Goal: Information Seeking & Learning: Learn about a topic

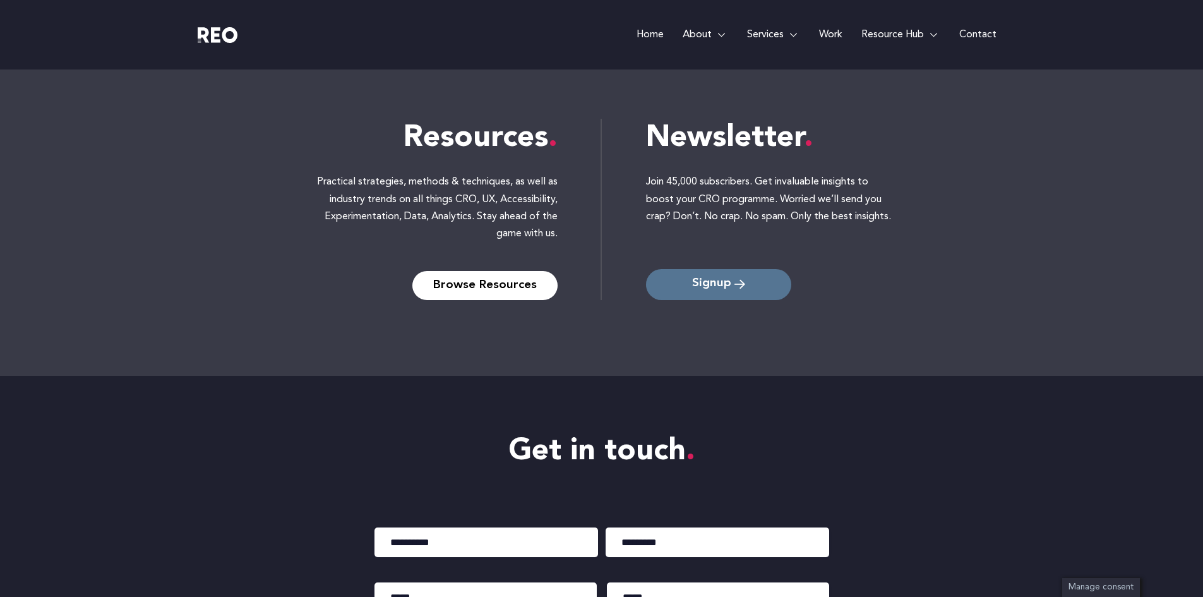
scroll to position [5648, 0]
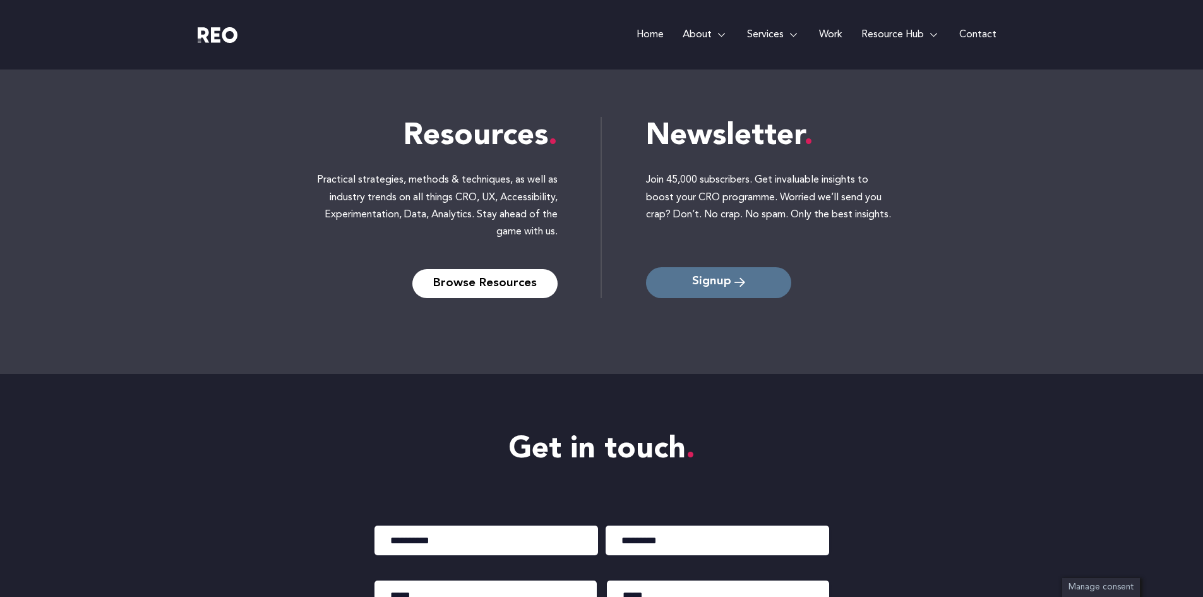
click at [723, 282] on span "Signup" at bounding box center [711, 283] width 39 height 12
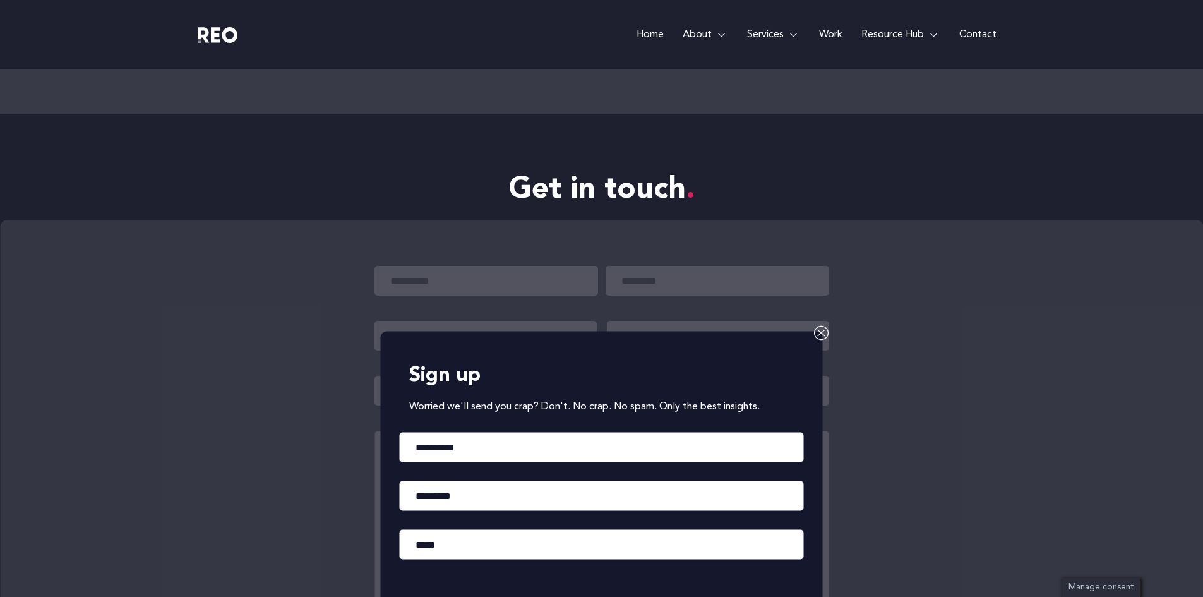
click at [817, 332] on icon at bounding box center [821, 332] width 15 height 15
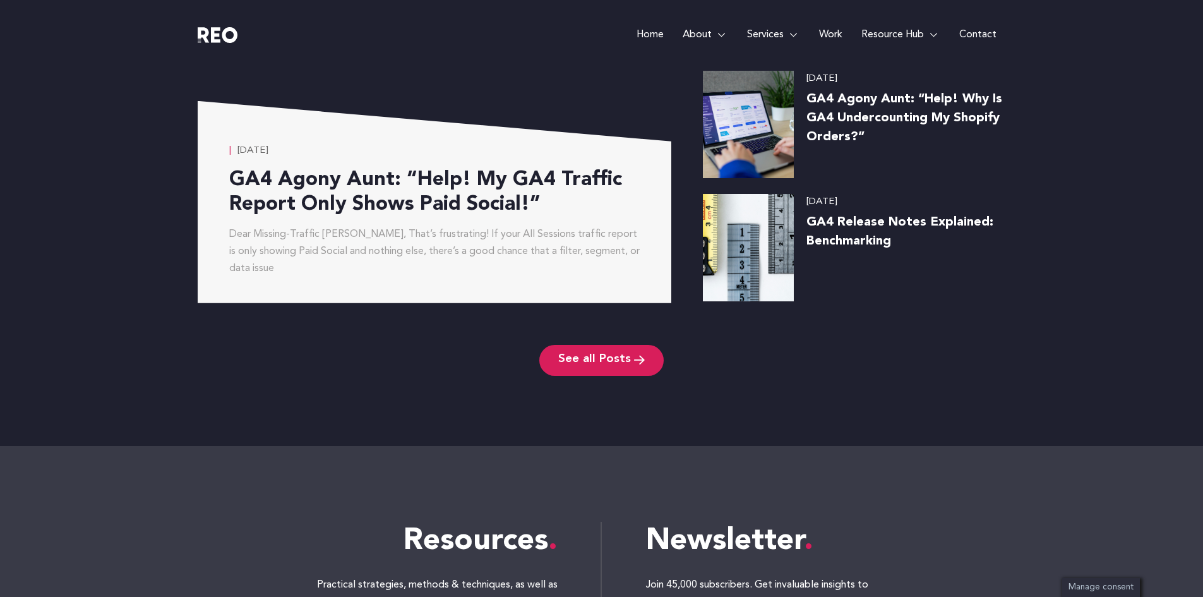
scroll to position [5280, 0]
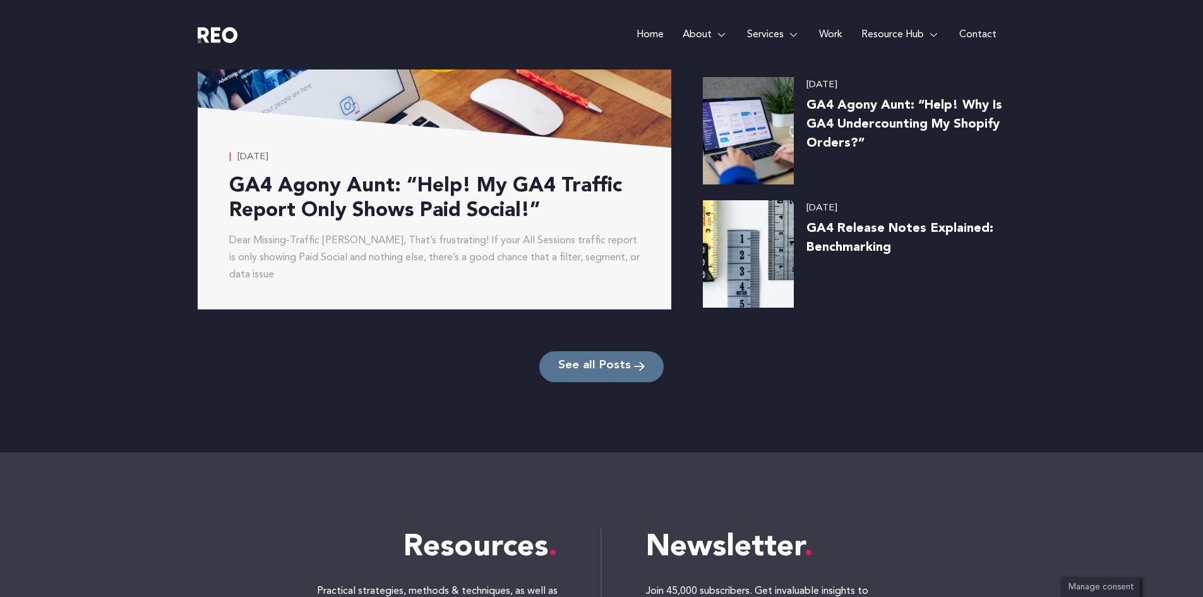
click at [591, 376] on link "See all Posts" at bounding box center [601, 366] width 124 height 31
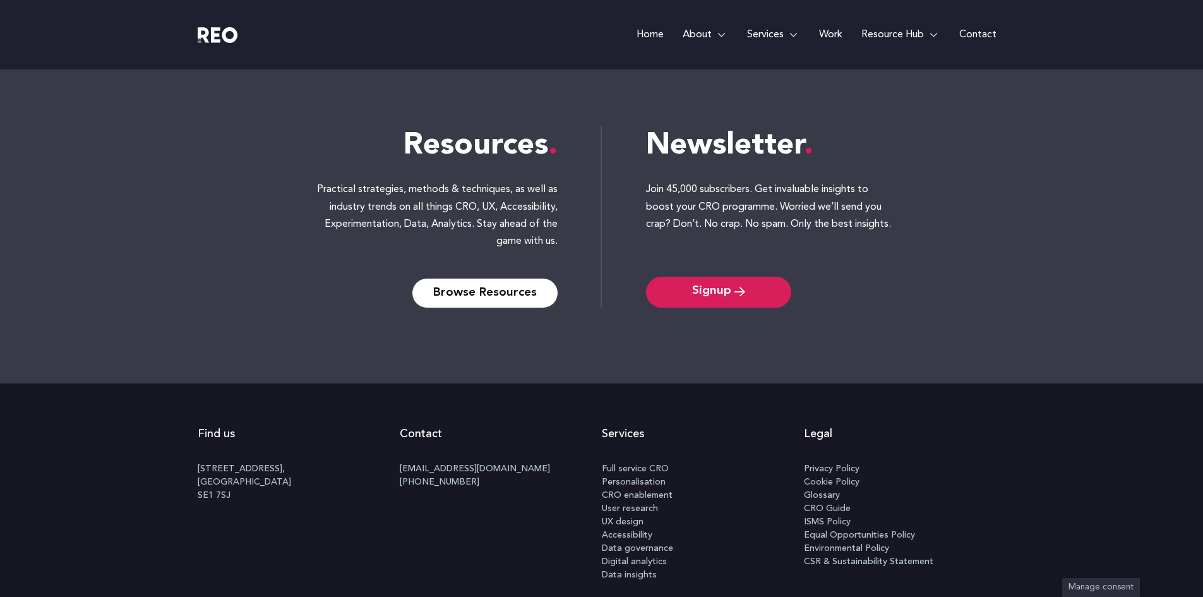
scroll to position [2029, 0]
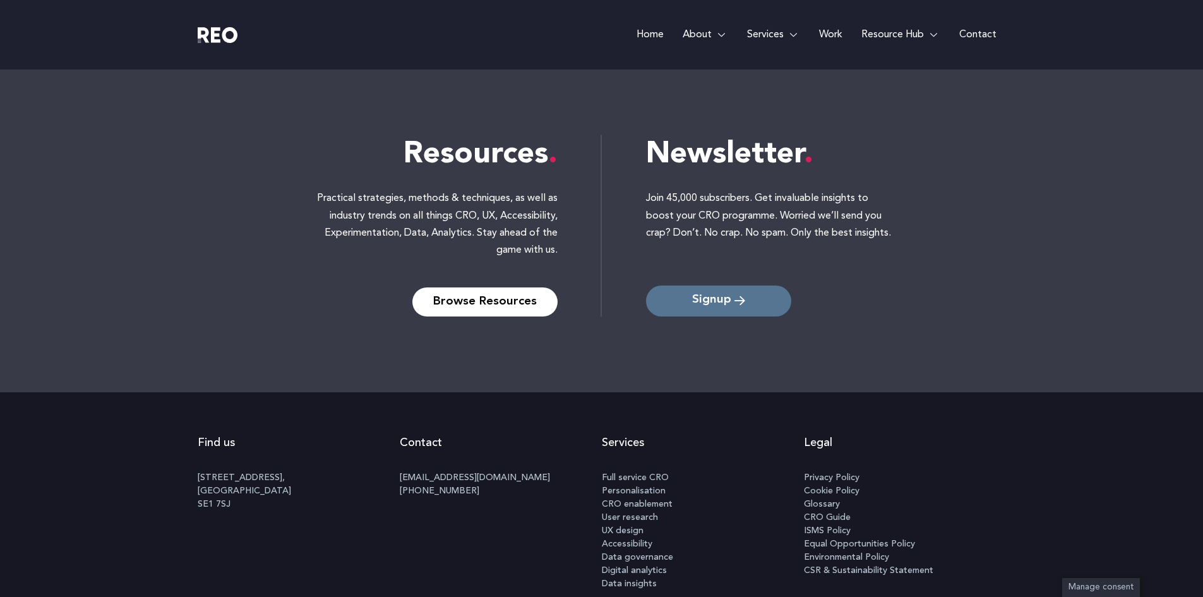
click at [721, 304] on span "Signup" at bounding box center [711, 301] width 39 height 12
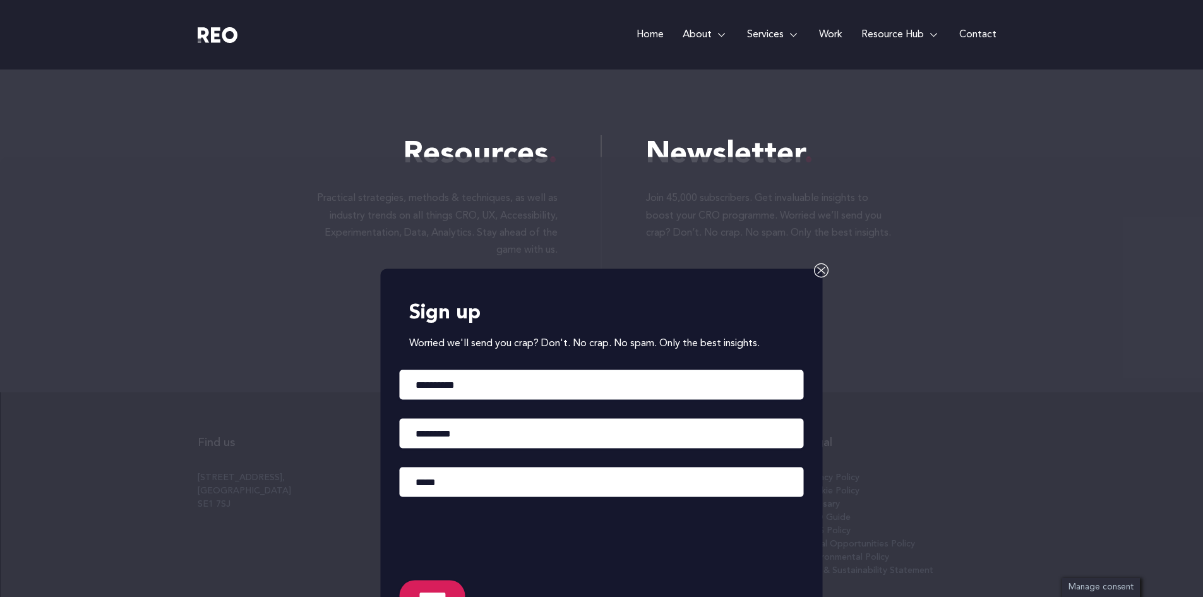
click at [812, 270] on div "Sign up Worried we'll send you crap? Don't. No crap. No spam. Only the best ins…" at bounding box center [602, 455] width 442 height 374
click at [823, 270] on icon at bounding box center [821, 269] width 15 height 15
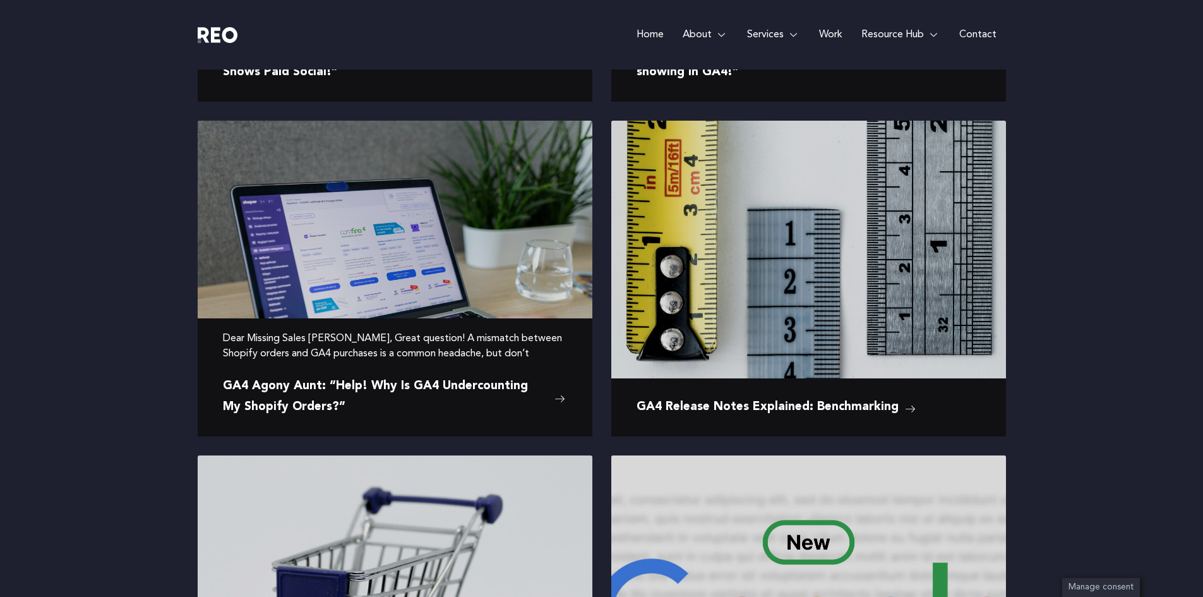
click at [481, 265] on img at bounding box center [395, 252] width 395 height 263
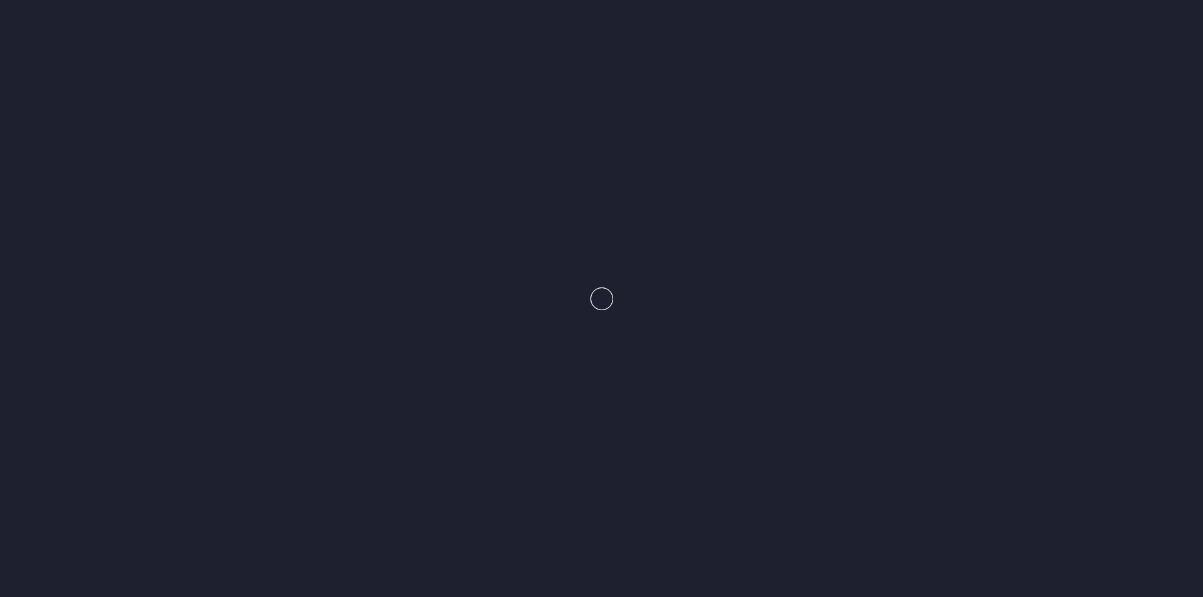
scroll to position [461, 0]
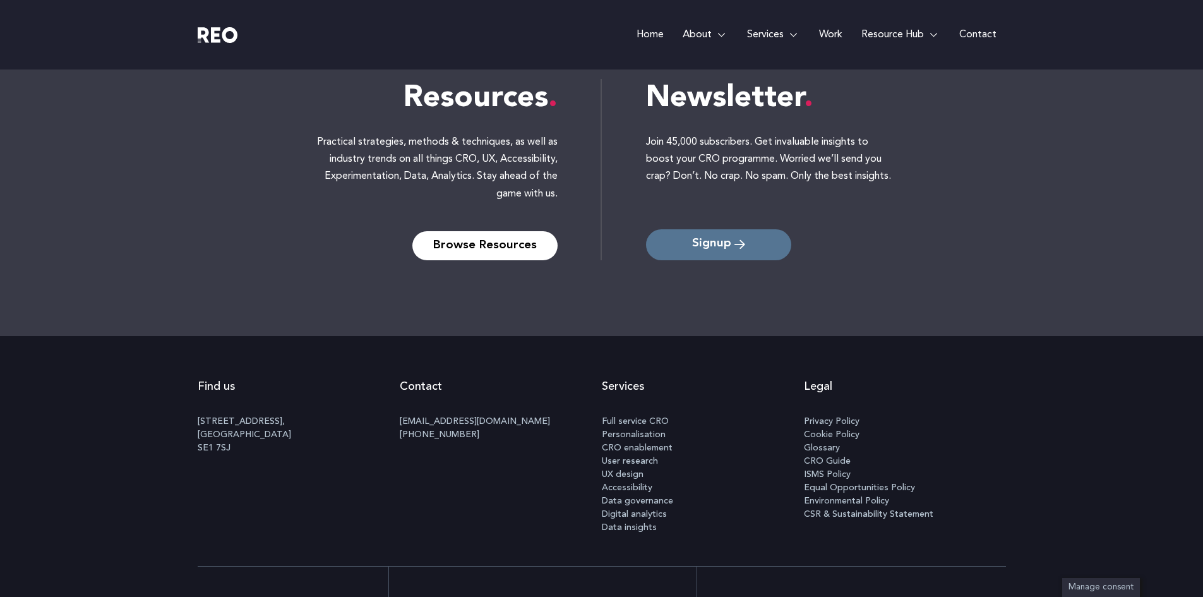
scroll to position [1418, 0]
click at [722, 242] on span "Signup" at bounding box center [711, 245] width 39 height 12
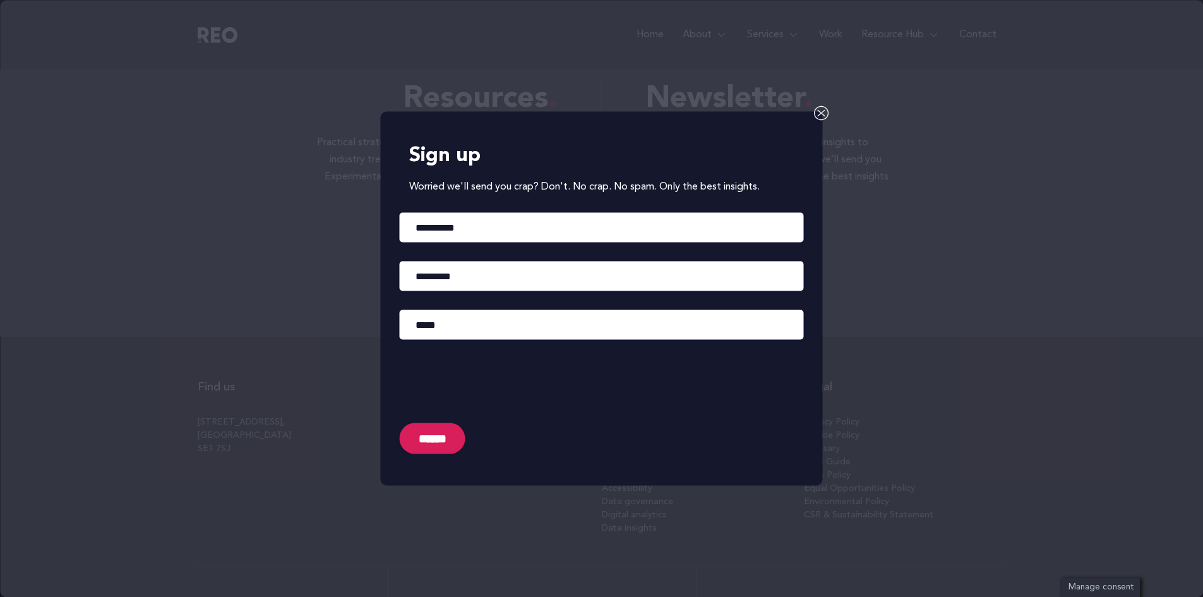
click at [816, 112] on icon at bounding box center [821, 112] width 15 height 15
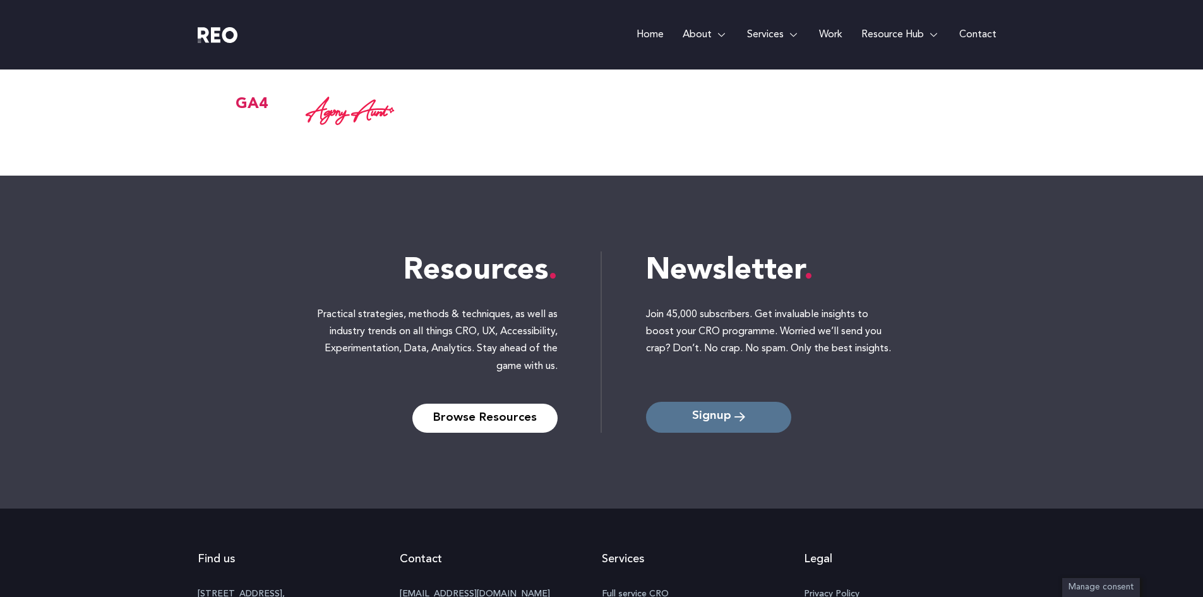
scroll to position [1246, 0]
click at [722, 421] on span "Signup" at bounding box center [711, 418] width 39 height 12
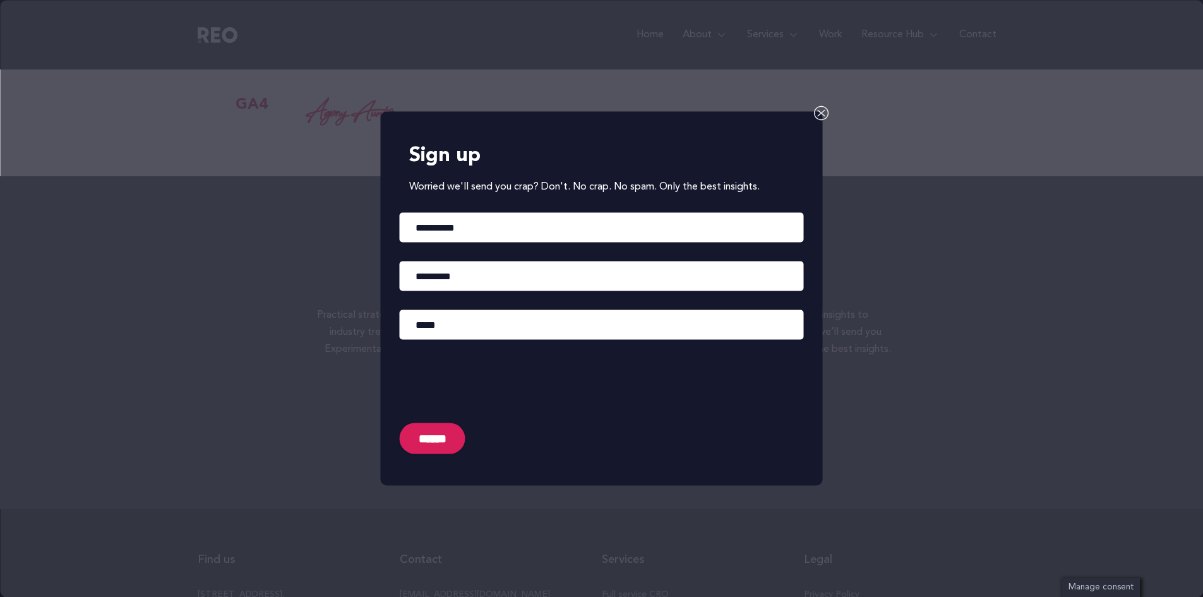
click at [821, 116] on icon at bounding box center [821, 112] width 15 height 15
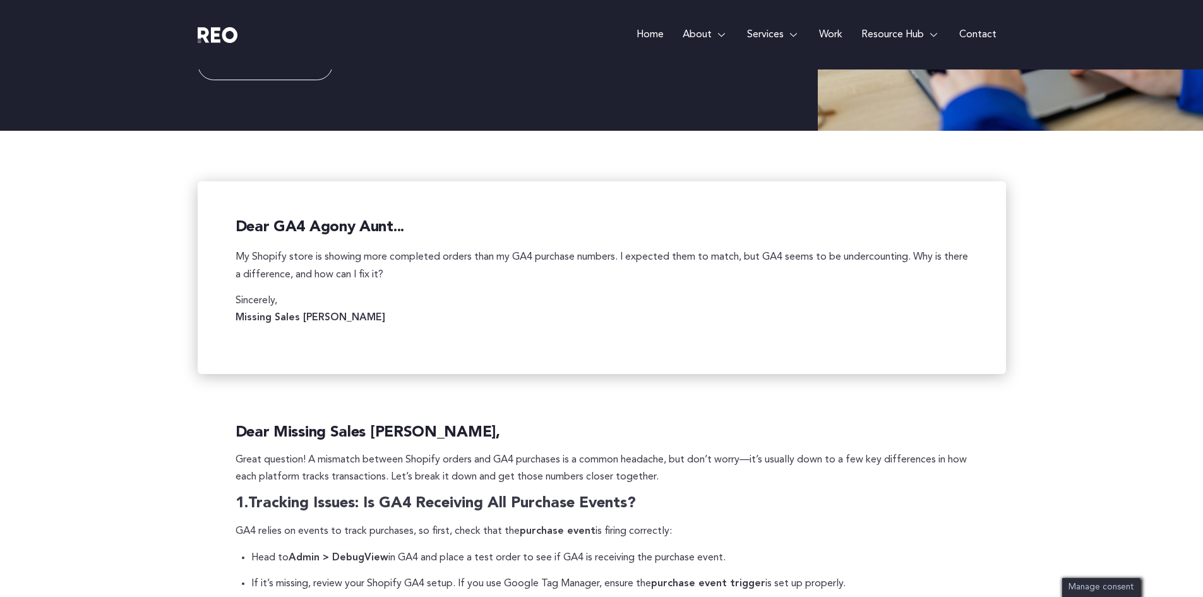
scroll to position [0, 0]
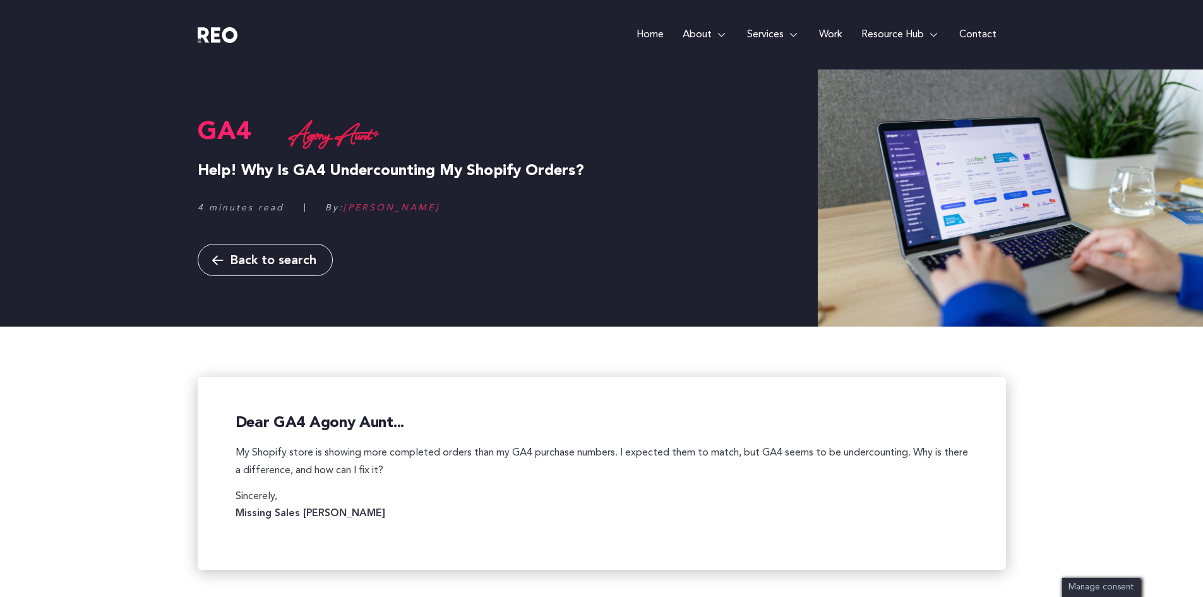
click at [283, 251] on link "Back to search" at bounding box center [265, 260] width 135 height 32
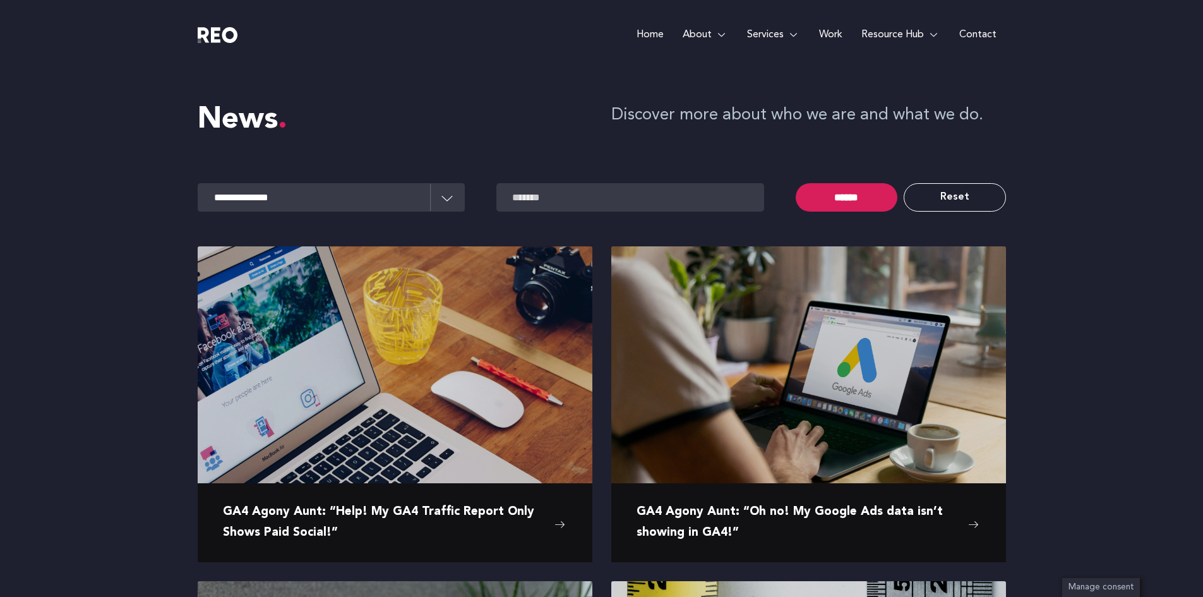
click at [958, 196] on link "Reset" at bounding box center [954, 197] width 102 height 28
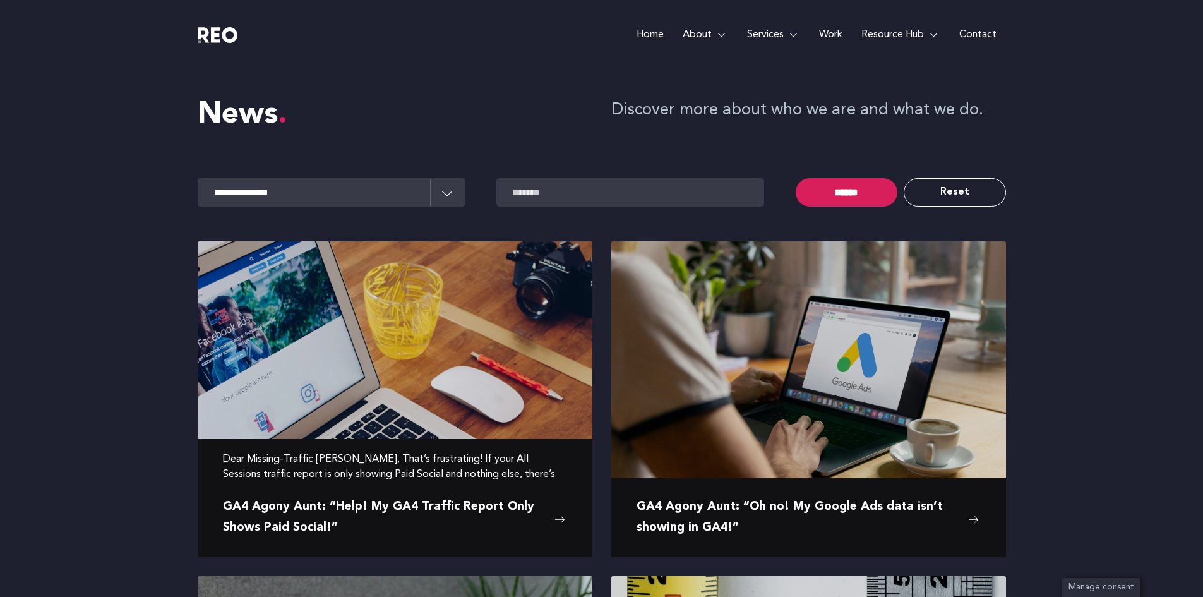
scroll to position [6, 0]
click at [450, 379] on img at bounding box center [395, 372] width 395 height 263
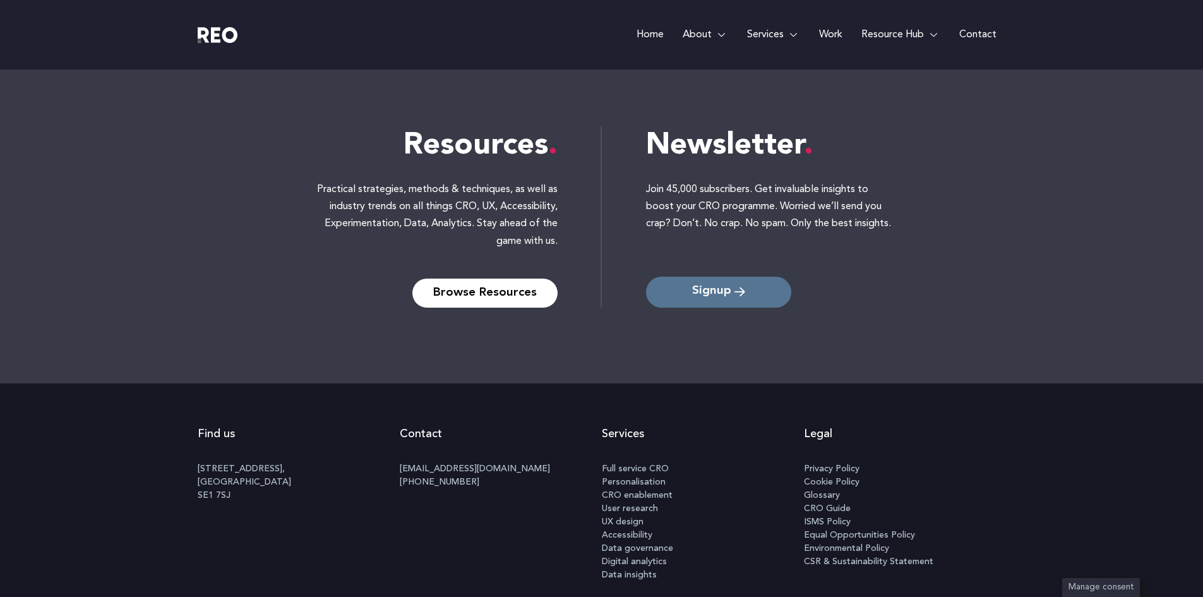
scroll to position [1431, 0]
click at [741, 287] on icon at bounding box center [739, 293] width 11 height 12
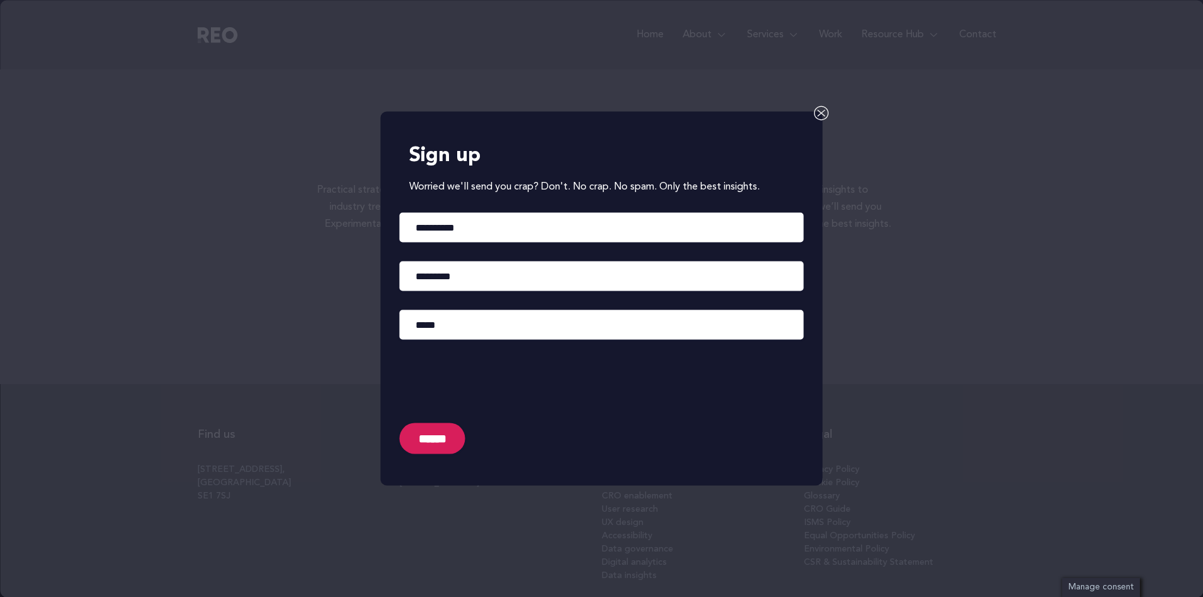
click at [821, 108] on icon at bounding box center [821, 112] width 15 height 15
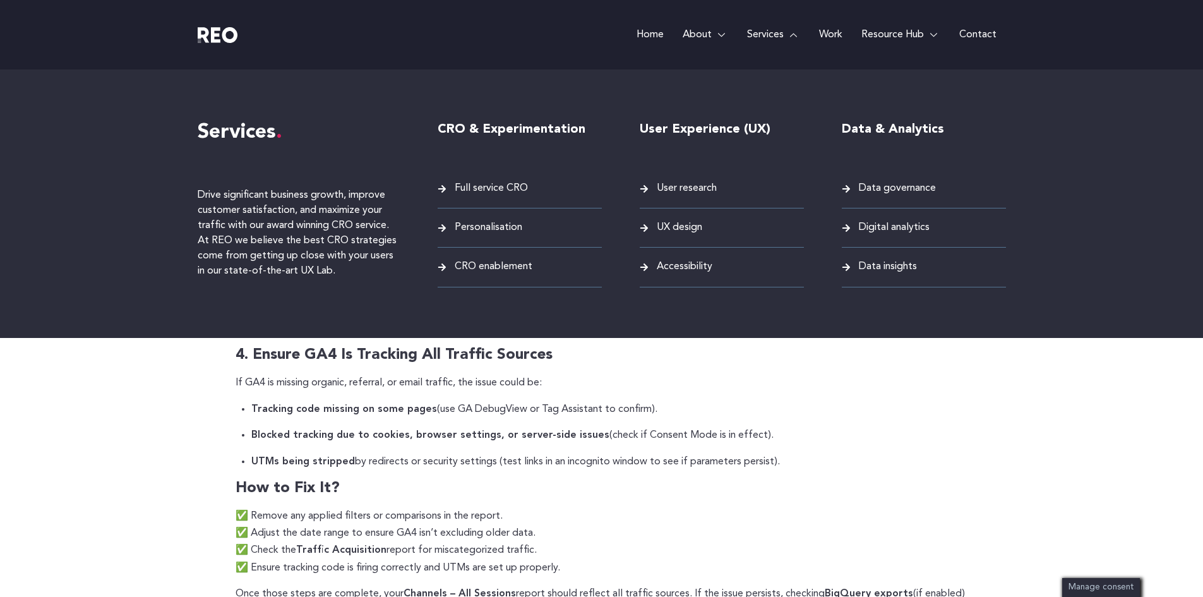
scroll to position [722, 0]
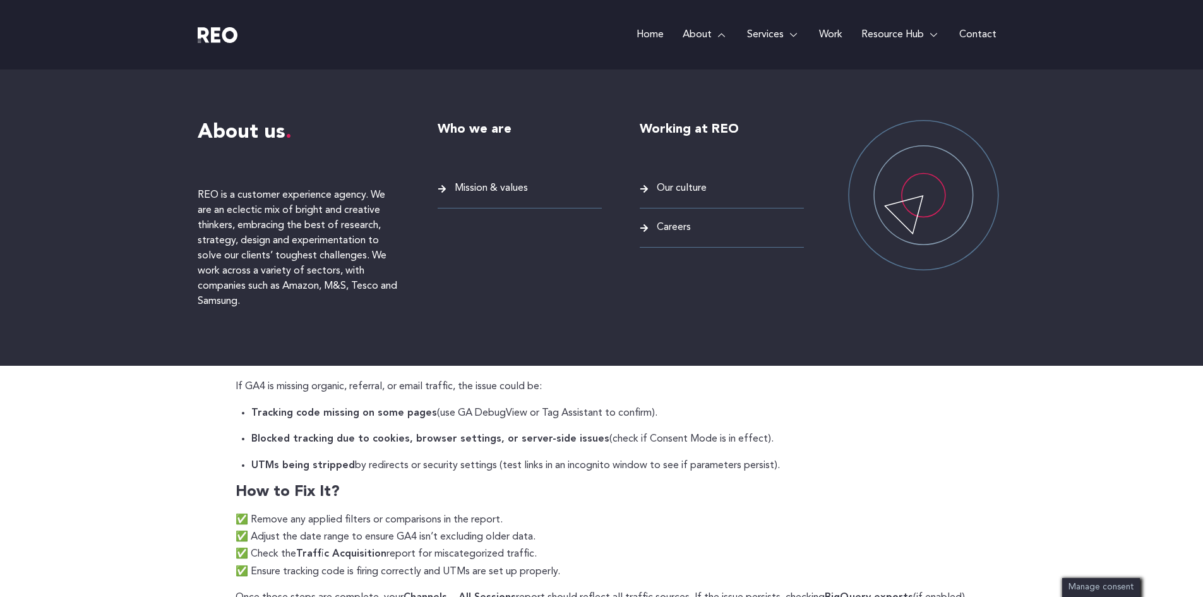
click at [659, 186] on span "Our culture" at bounding box center [679, 188] width 53 height 17
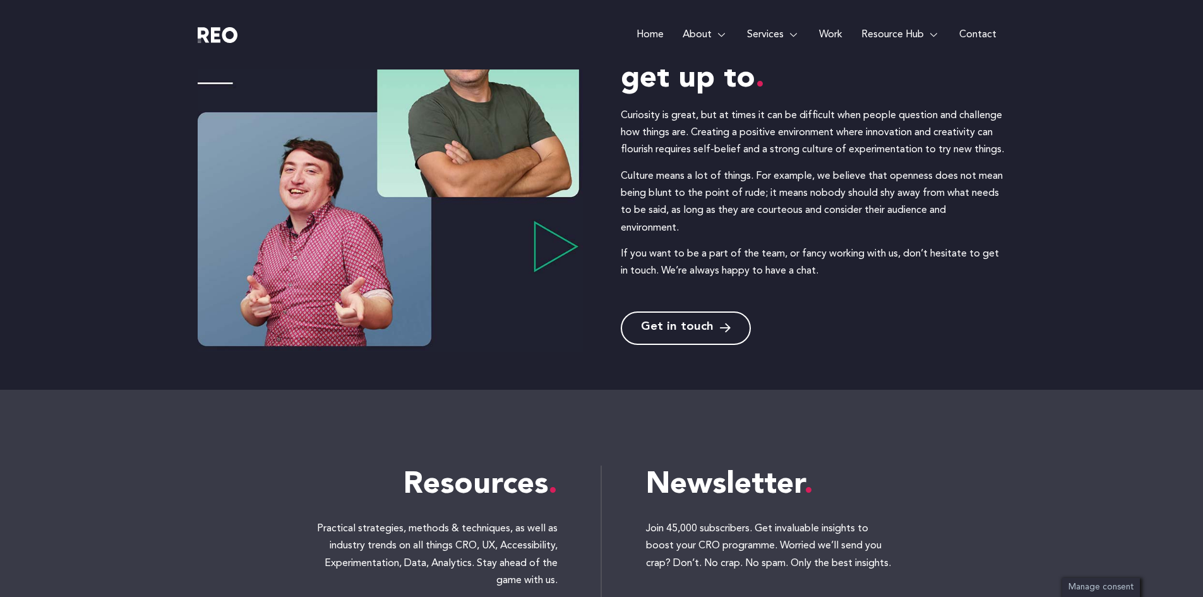
click at [695, 333] on span "Get in touch" at bounding box center [677, 328] width 73 height 12
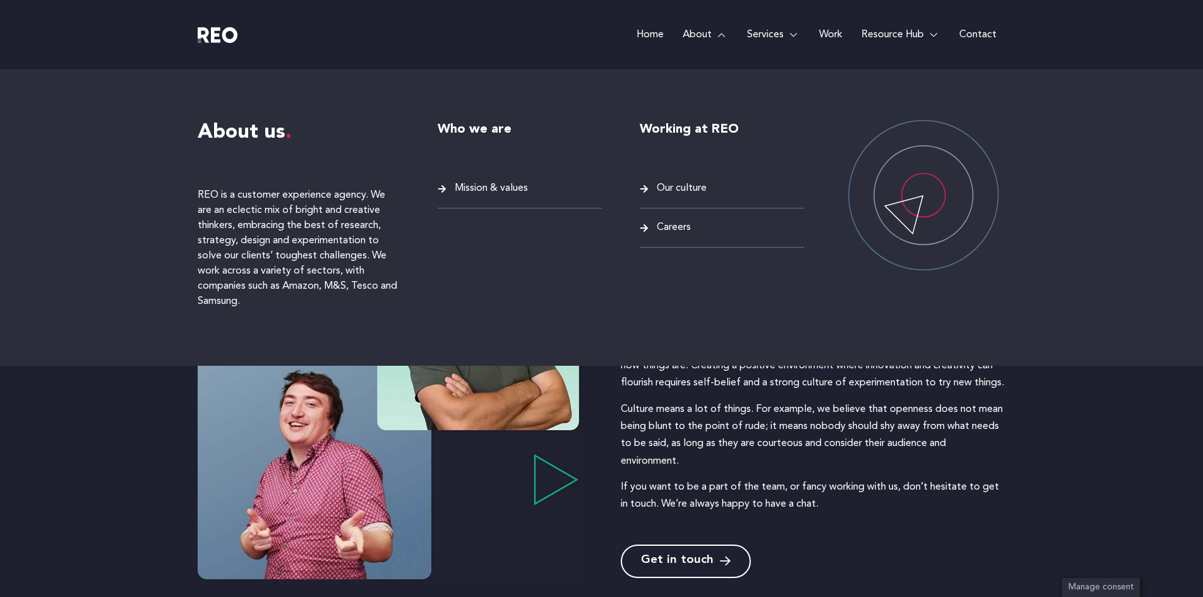
click at [672, 230] on span "Careers" at bounding box center [671, 227] width 37 height 17
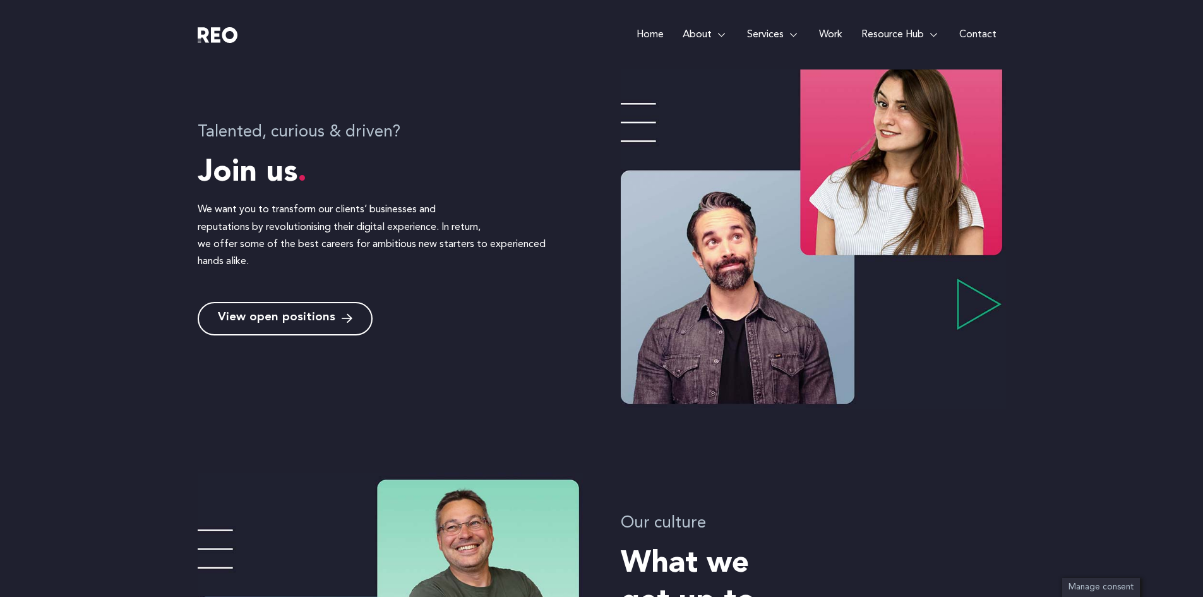
click at [314, 302] on link "View open positions" at bounding box center [285, 318] width 175 height 33
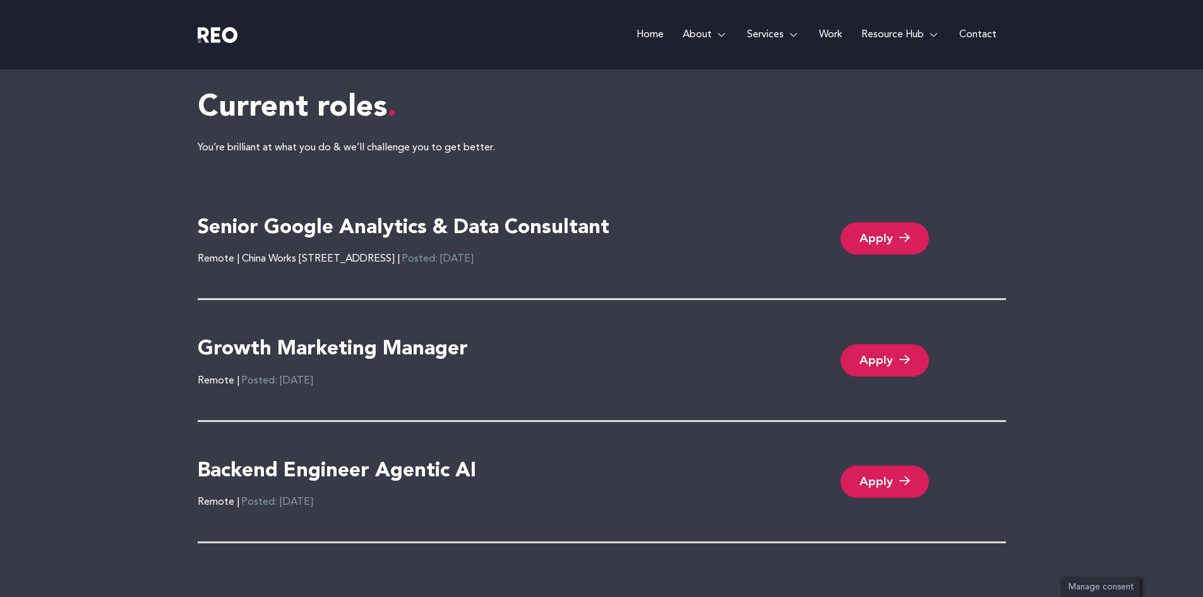
scroll to position [2673, 0]
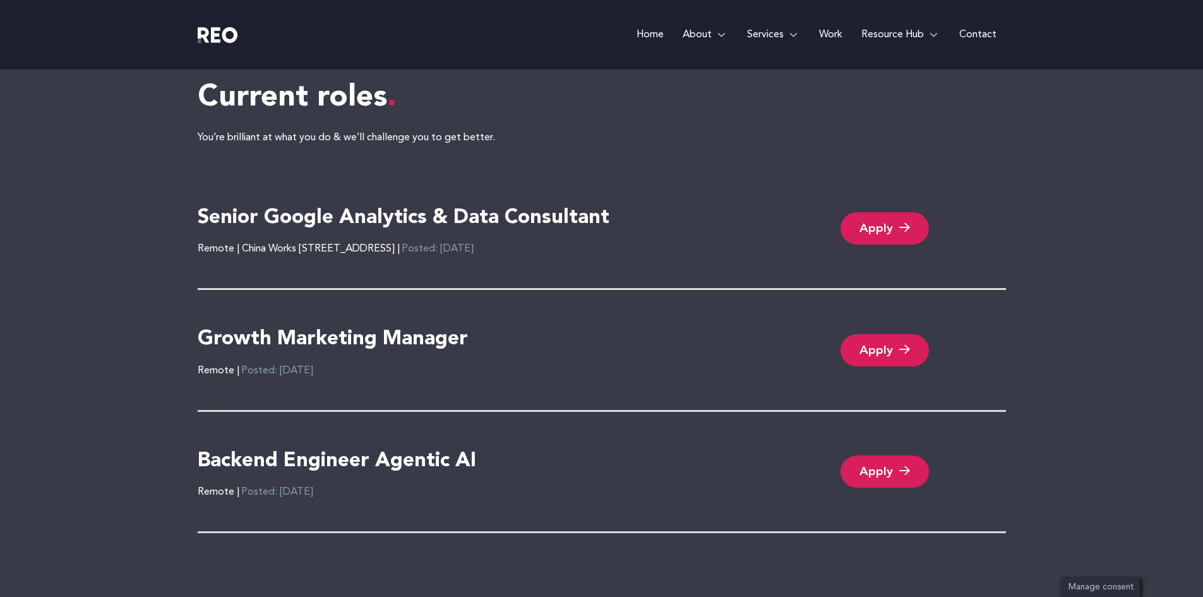
click at [895, 222] on link "Apply" at bounding box center [884, 228] width 88 height 32
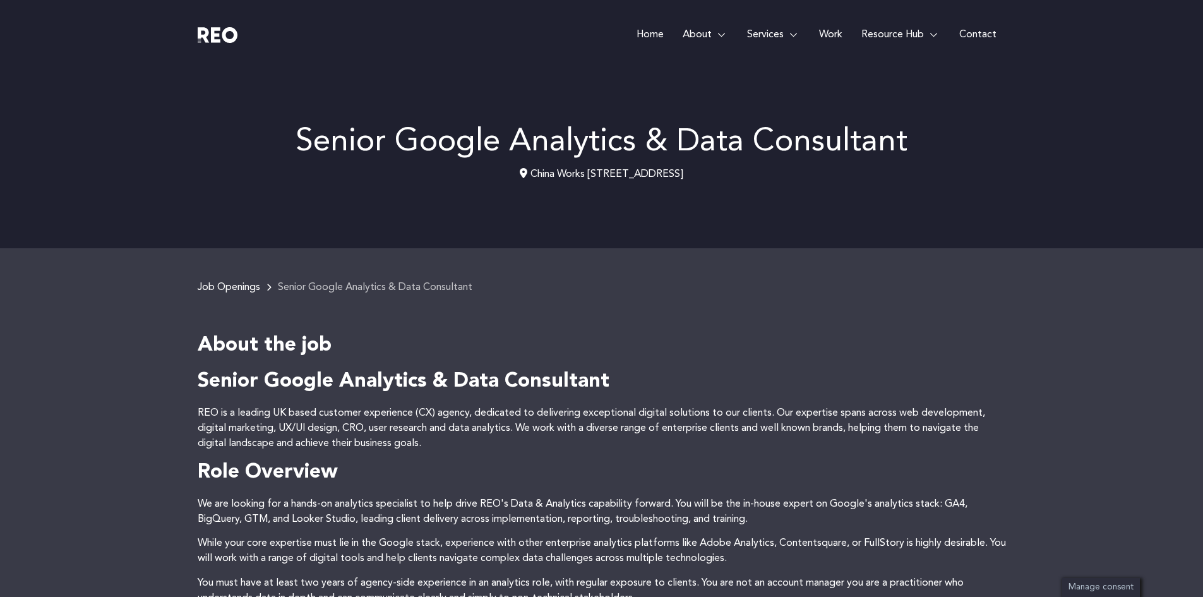
click at [225, 37] on img at bounding box center [218, 35] width 40 height 16
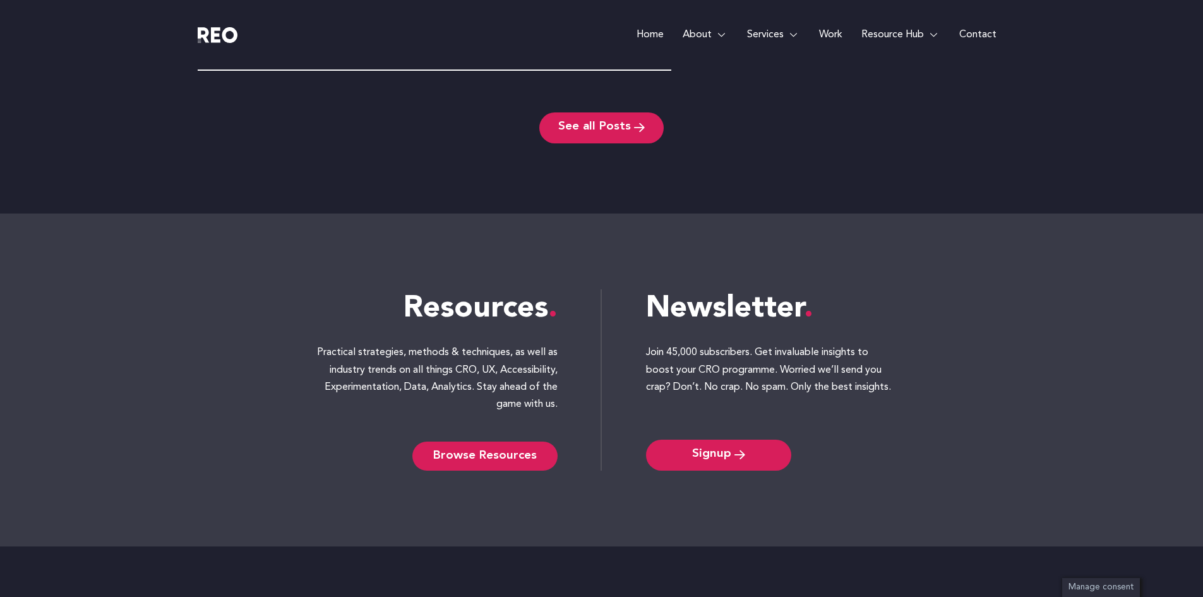
scroll to position [5498, 0]
click at [477, 462] on link "Browse Resources" at bounding box center [484, 455] width 145 height 29
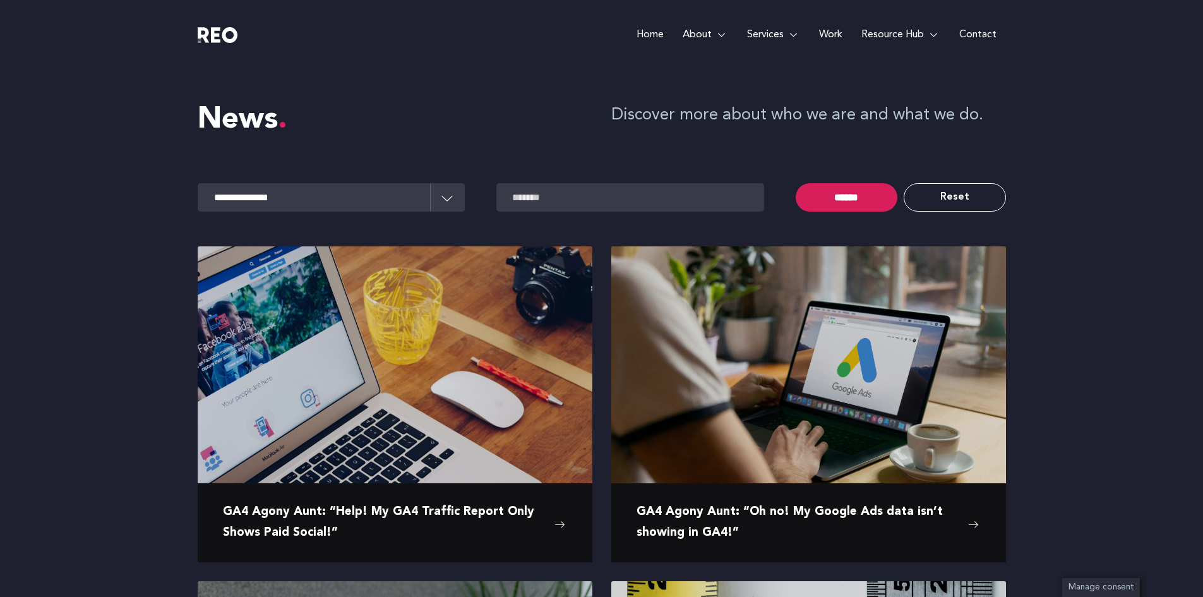
click at [441, 198] on select "**********" at bounding box center [332, 197] width 268 height 28
select select "**********"
click at [198, 183] on select "**********" at bounding box center [332, 197] width 268 height 28
click at [951, 191] on link "Reset" at bounding box center [954, 197] width 102 height 28
select select
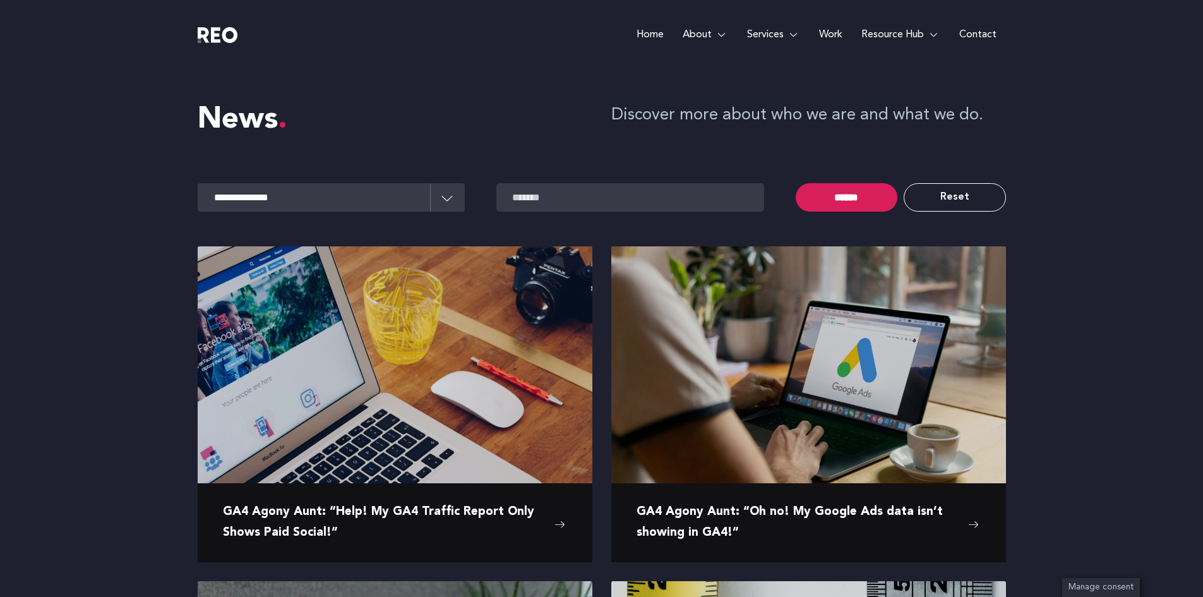
click at [449, 203] on select "**********" at bounding box center [332, 197] width 268 height 28
select select "**********"
click at [198, 183] on select "**********" at bounding box center [332, 197] width 268 height 28
click at [857, 197] on input "******" at bounding box center [847, 197] width 102 height 28
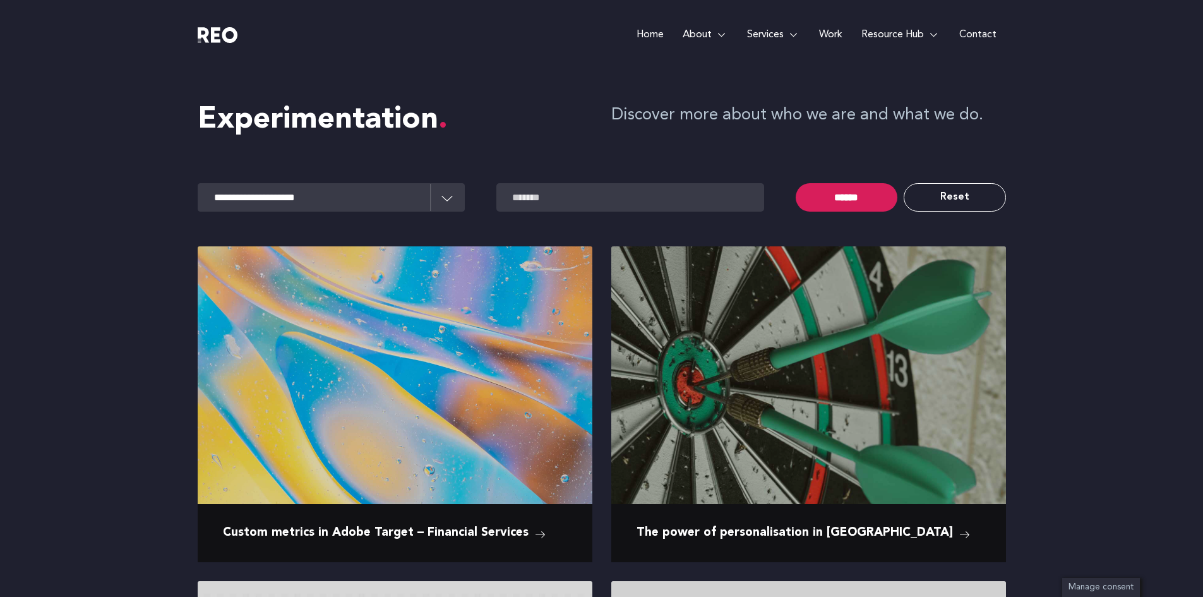
click at [974, 196] on link "Reset" at bounding box center [954, 197] width 102 height 28
select select
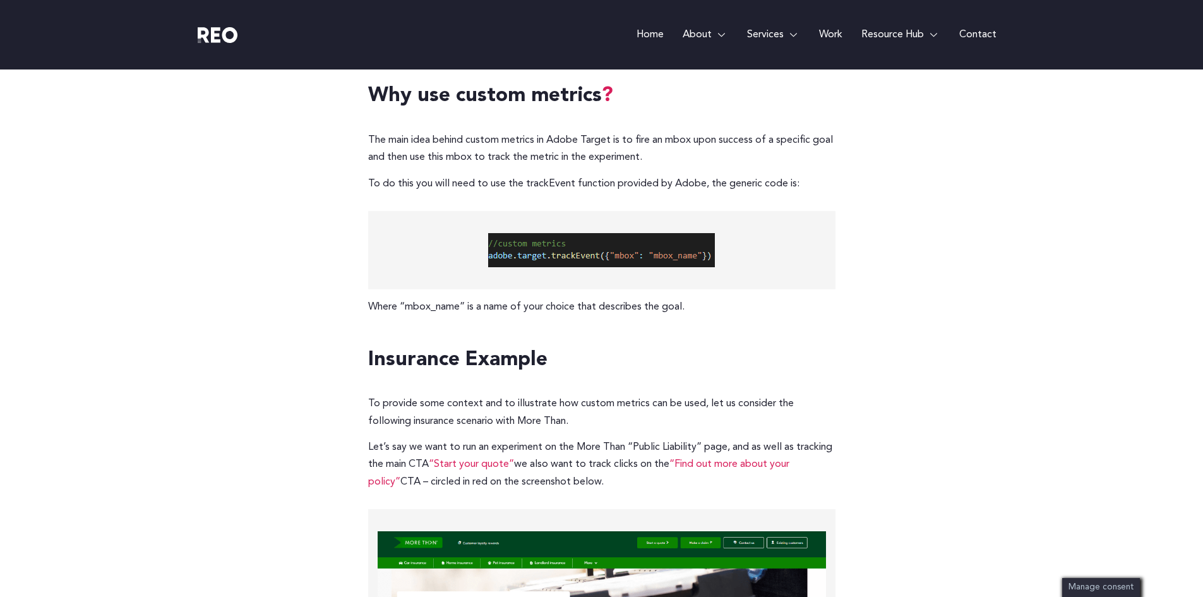
scroll to position [287, 0]
